Goal: Task Accomplishment & Management: Use online tool/utility

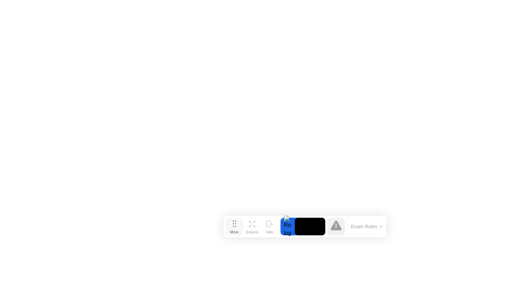
drag, startPoint x: 193, startPoint y: 280, endPoint x: 237, endPoint y: 224, distance: 71.2
click at [237, 224] on button "Move" at bounding box center [234, 227] width 18 height 18
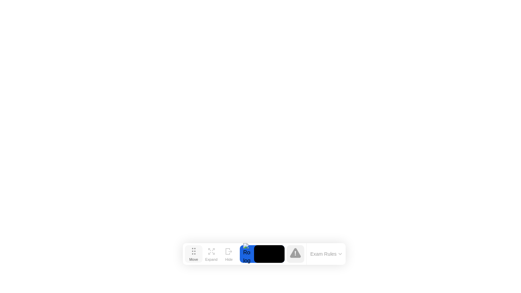
drag, startPoint x: 235, startPoint y: 225, endPoint x: 194, endPoint y: 253, distance: 49.1
click at [194, 253] on icon at bounding box center [194, 251] width 4 height 7
click at [338, 254] on icon at bounding box center [339, 254] width 3 height 2
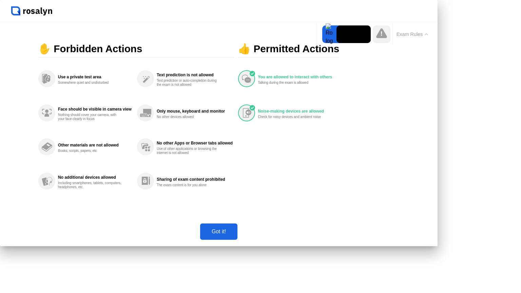
click at [235, 235] on div "Got it!" at bounding box center [218, 232] width 33 height 6
click at [394, 37] on button "Exam Rules" at bounding box center [412, 34] width 36 height 6
click at [235, 235] on div "Got it!" at bounding box center [218, 232] width 33 height 6
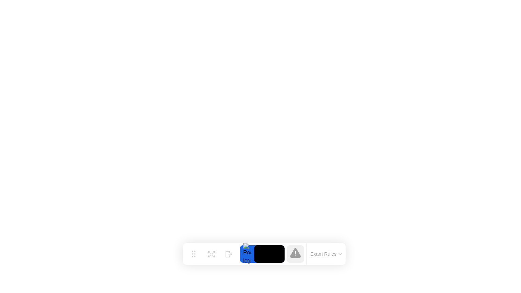
click at [324, 253] on button "Exam Rules" at bounding box center [326, 254] width 36 height 6
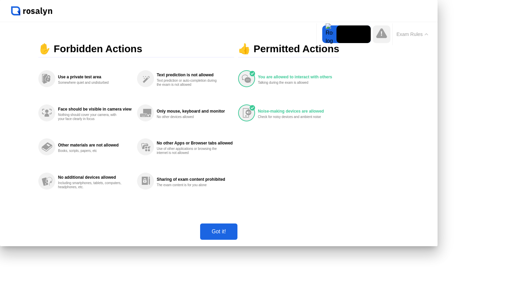
click at [235, 235] on div "Got it!" at bounding box center [218, 232] width 33 height 6
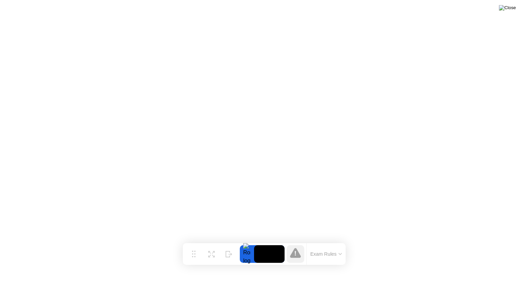
click at [509, 7] on img at bounding box center [507, 7] width 17 height 5
